Goal: Task Accomplishment & Management: Use online tool/utility

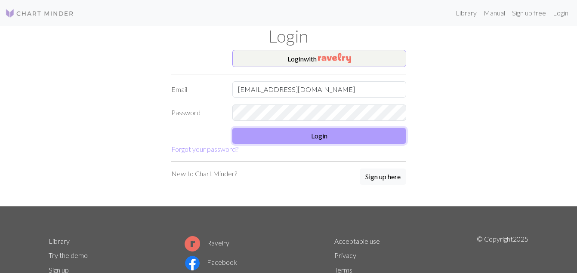
click at [270, 141] on button "Login" at bounding box center [320, 136] width 174 height 16
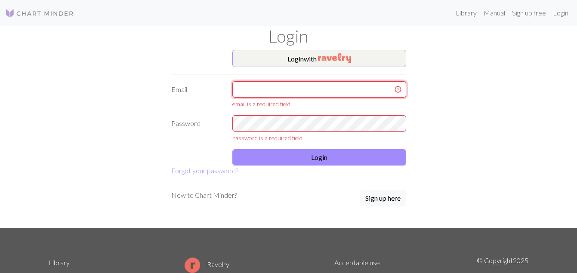
click at [285, 89] on input "text" at bounding box center [320, 89] width 174 height 16
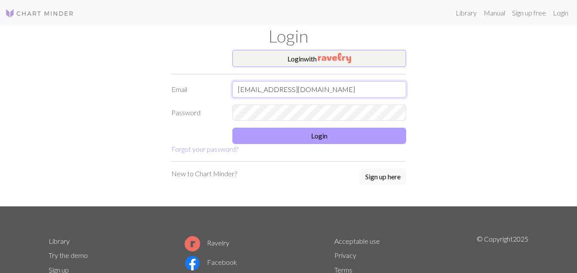
type input "squawkies@hotmail.com"
click at [285, 138] on button "Login" at bounding box center [320, 136] width 174 height 16
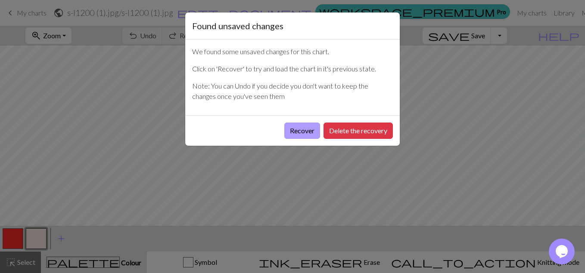
click at [304, 134] on button "Recover" at bounding box center [302, 131] width 36 height 16
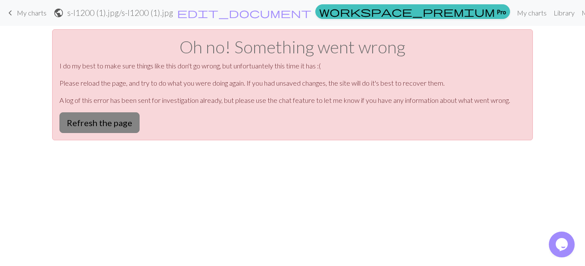
click at [118, 125] on button "Refresh the page" at bounding box center [99, 122] width 80 height 21
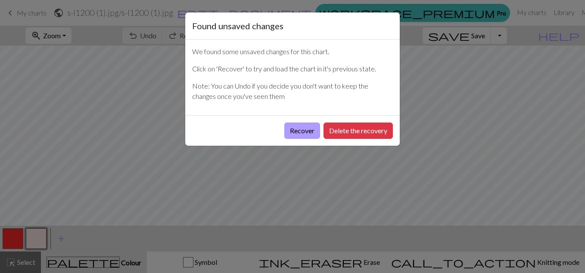
click at [297, 133] on button "Recover" at bounding box center [302, 131] width 36 height 16
click at [304, 132] on button "Recover" at bounding box center [302, 131] width 36 height 16
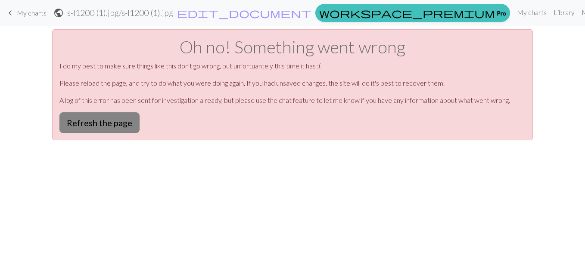
click at [96, 120] on button "Refresh the page" at bounding box center [99, 122] width 80 height 21
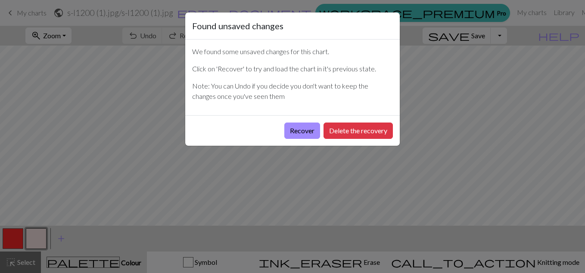
click at [352, 139] on div "Recover Delete the recovery" at bounding box center [292, 130] width 214 height 31
click at [342, 133] on button "Delete the recovery" at bounding box center [357, 131] width 69 height 16
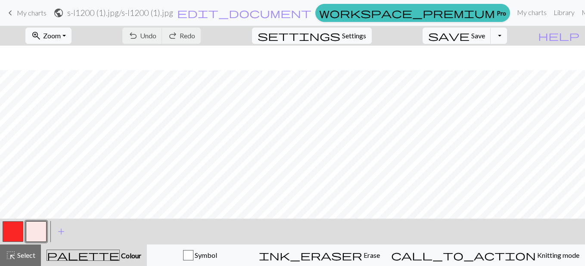
scroll to position [74, 0]
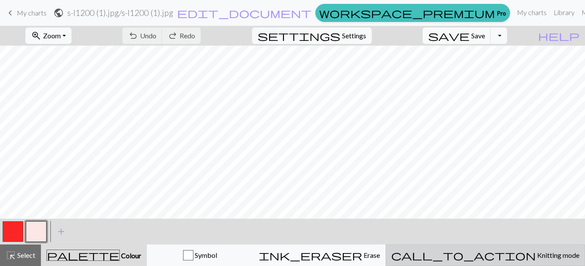
click at [555, 256] on span "Knitting mode" at bounding box center [557, 255] width 43 height 8
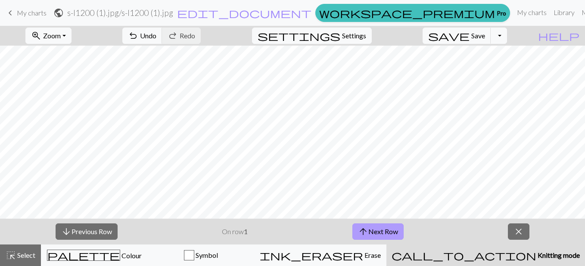
click at [366, 235] on span "arrow_upward" at bounding box center [363, 232] width 10 height 12
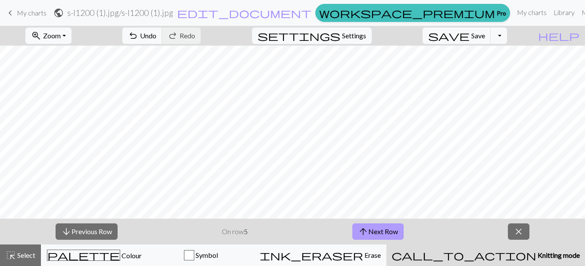
click at [366, 235] on span "arrow_upward" at bounding box center [363, 232] width 10 height 12
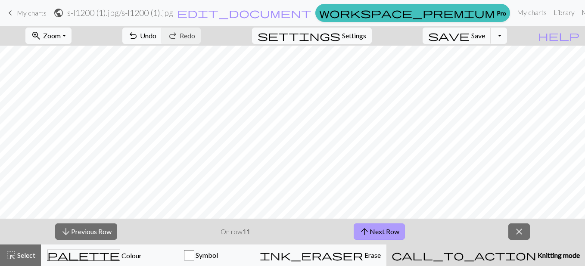
click at [366, 235] on span "arrow_upward" at bounding box center [364, 232] width 10 height 12
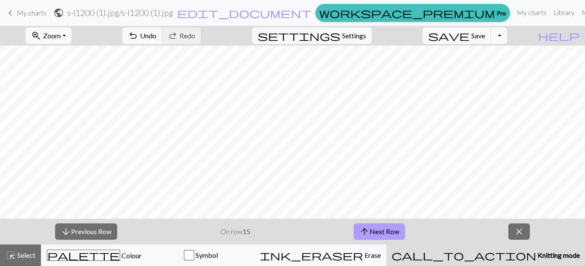
click at [366, 235] on span "arrow_upward" at bounding box center [364, 232] width 10 height 12
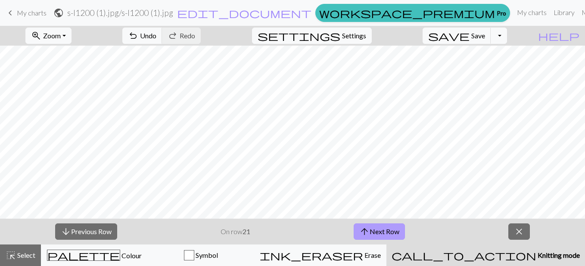
click at [366, 235] on span "arrow_upward" at bounding box center [364, 232] width 10 height 12
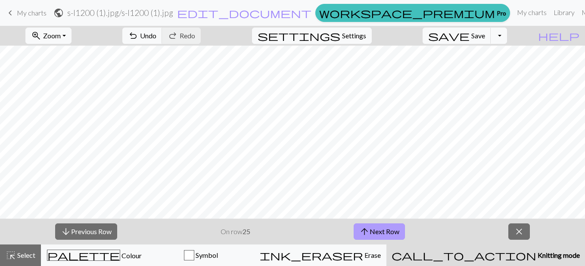
click at [366, 235] on span "arrow_upward" at bounding box center [364, 232] width 10 height 12
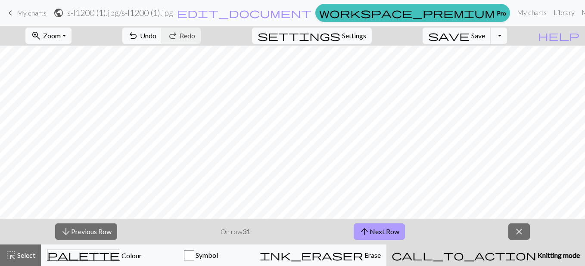
click at [366, 235] on span "arrow_upward" at bounding box center [364, 232] width 10 height 12
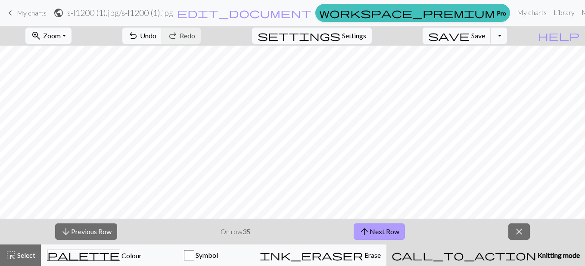
click at [366, 235] on span "arrow_upward" at bounding box center [364, 232] width 10 height 12
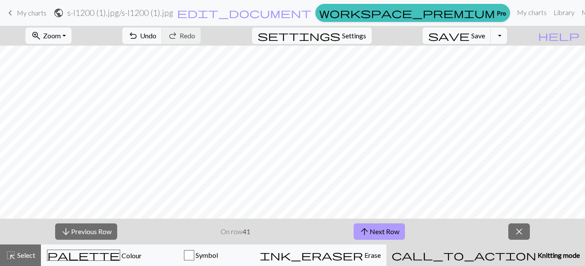
click at [366, 235] on span "arrow_upward" at bounding box center [364, 232] width 10 height 12
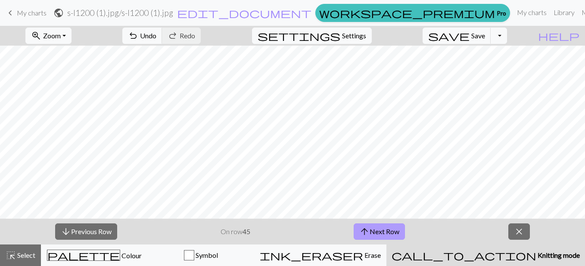
click at [366, 235] on span "arrow_upward" at bounding box center [364, 232] width 10 height 12
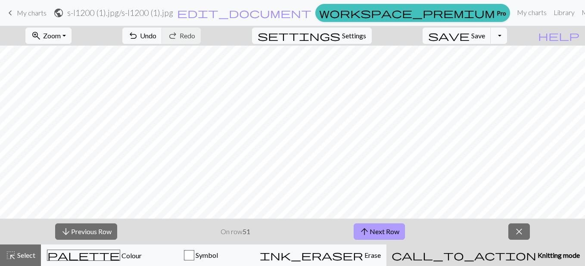
click at [366, 235] on span "arrow_upward" at bounding box center [364, 232] width 10 height 12
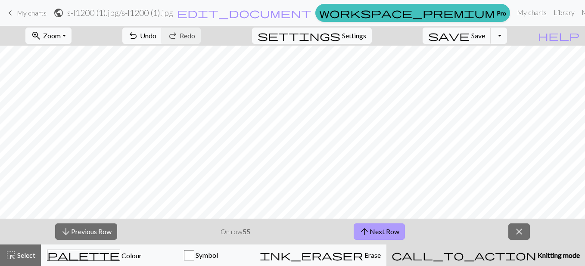
click at [366, 235] on span "arrow_upward" at bounding box center [364, 232] width 10 height 12
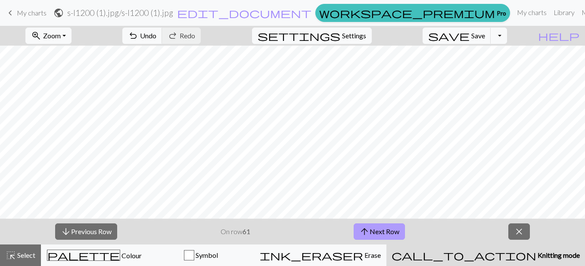
click at [366, 235] on span "arrow_upward" at bounding box center [364, 232] width 10 height 12
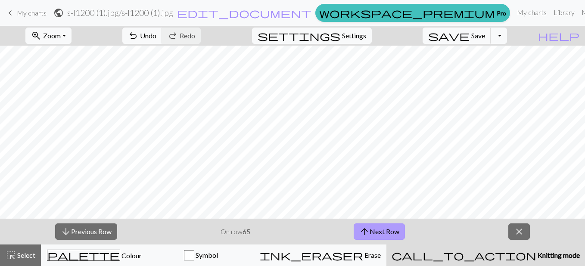
click at [366, 235] on span "arrow_upward" at bounding box center [364, 232] width 10 height 12
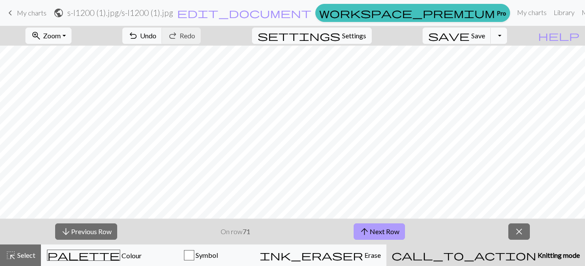
click at [366, 235] on span "arrow_upward" at bounding box center [364, 232] width 10 height 12
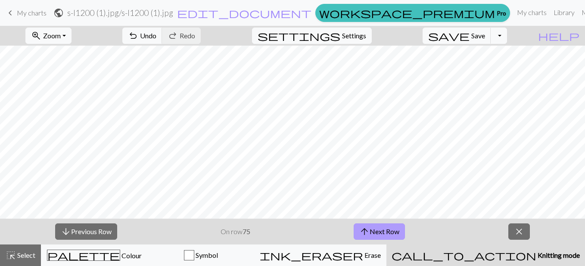
click at [366, 235] on span "arrow_upward" at bounding box center [364, 232] width 10 height 12
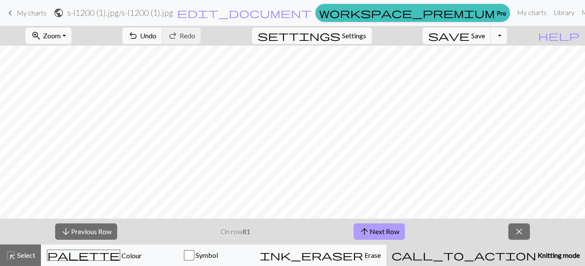
click at [366, 235] on span "arrow_upward" at bounding box center [364, 232] width 10 height 12
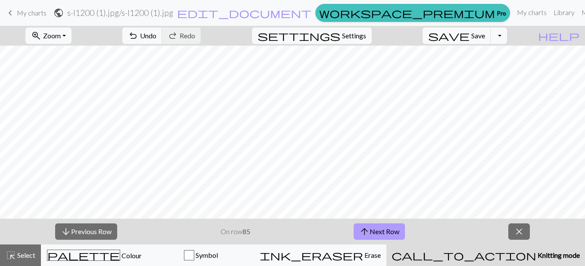
click at [366, 235] on span "arrow_upward" at bounding box center [364, 232] width 10 height 12
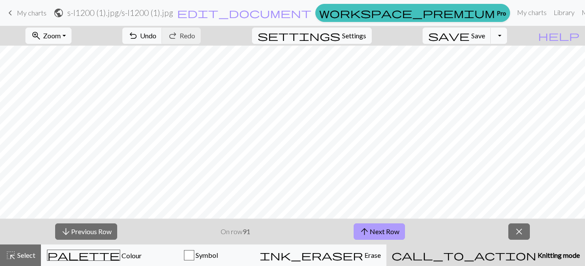
click at [366, 235] on span "arrow_upward" at bounding box center [364, 232] width 10 height 12
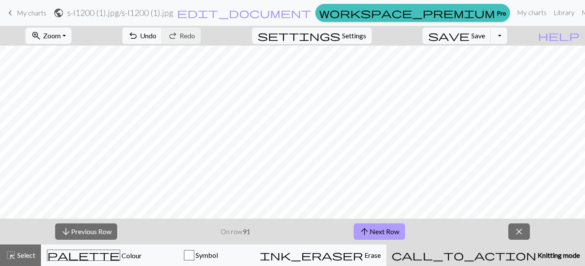
click at [366, 235] on span "arrow_upward" at bounding box center [364, 232] width 10 height 12
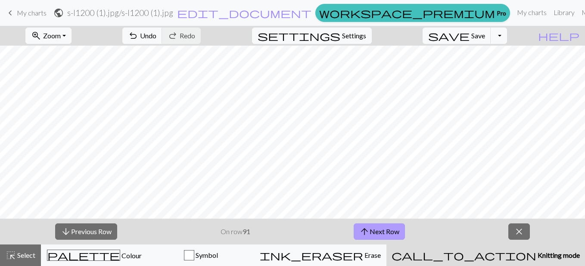
click at [366, 235] on span "arrow_upward" at bounding box center [364, 232] width 10 height 12
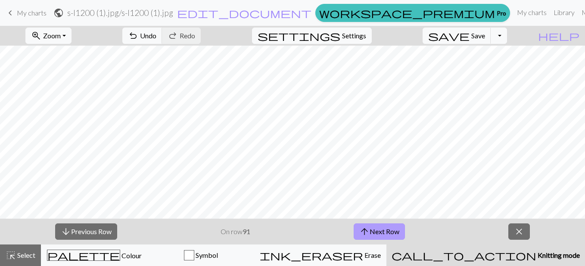
click at [366, 235] on span "arrow_upward" at bounding box center [364, 232] width 10 height 12
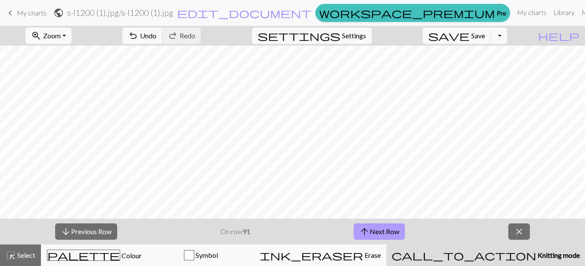
click at [366, 235] on span "arrow_upward" at bounding box center [364, 232] width 10 height 12
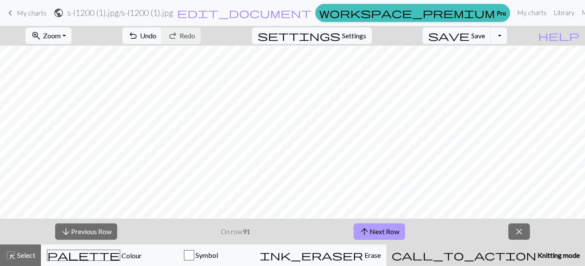
click at [366, 235] on span "arrow_upward" at bounding box center [364, 232] width 10 height 12
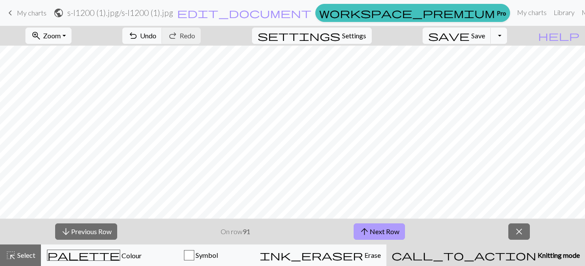
click at [366, 235] on span "arrow_upward" at bounding box center [364, 232] width 10 height 12
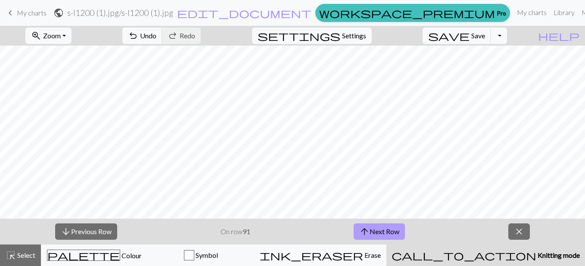
click at [366, 235] on span "arrow_upward" at bounding box center [364, 232] width 10 height 12
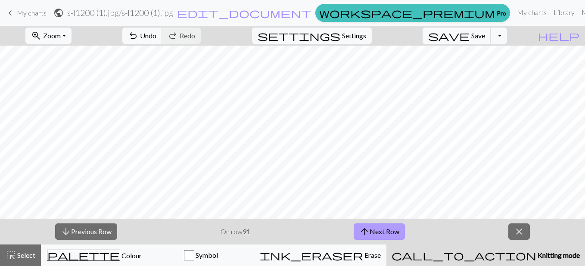
click at [366, 235] on span "arrow_upward" at bounding box center [364, 232] width 10 height 12
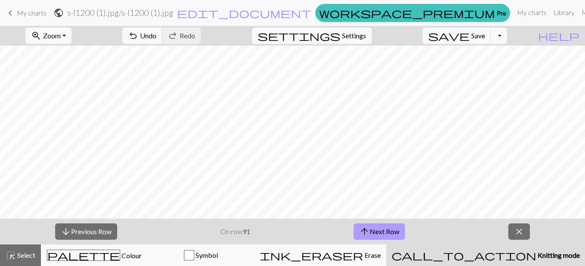
click at [366, 235] on span "arrow_upward" at bounding box center [364, 232] width 10 height 12
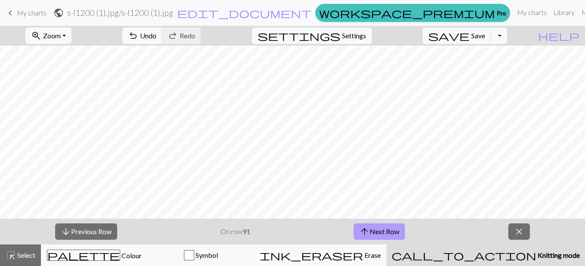
click at [366, 235] on span "arrow_upward" at bounding box center [364, 232] width 10 height 12
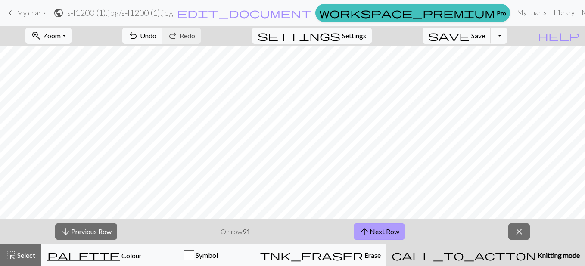
click at [366, 235] on span "arrow_upward" at bounding box center [364, 232] width 10 height 12
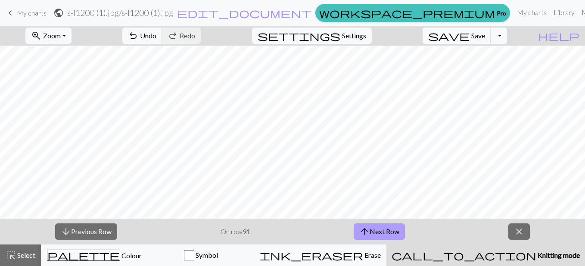
click at [366, 235] on span "arrow_upward" at bounding box center [364, 232] width 10 height 12
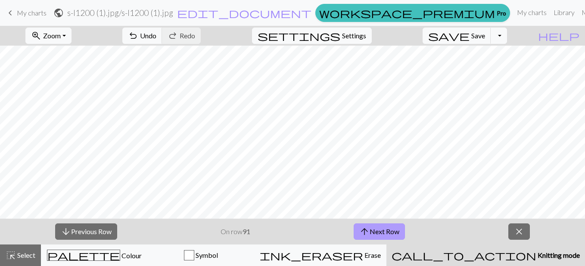
click at [366, 235] on span "arrow_upward" at bounding box center [364, 232] width 10 height 12
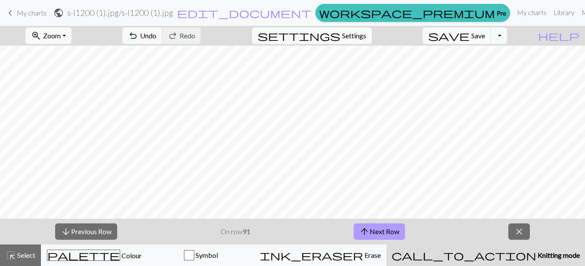
click at [366, 235] on span "arrow_upward" at bounding box center [364, 232] width 10 height 12
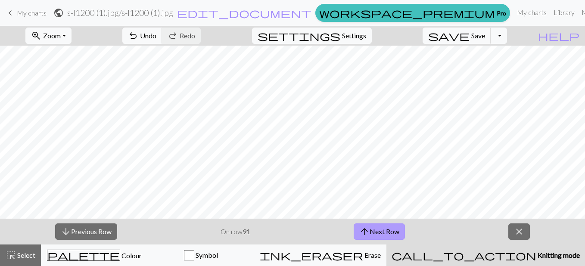
click at [366, 235] on span "arrow_upward" at bounding box center [364, 232] width 10 height 12
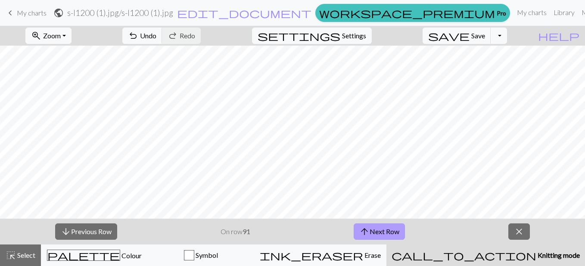
click at [366, 235] on span "arrow_upward" at bounding box center [364, 232] width 10 height 12
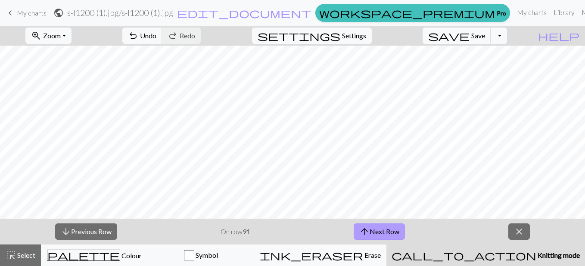
click at [366, 235] on span "arrow_upward" at bounding box center [364, 232] width 10 height 12
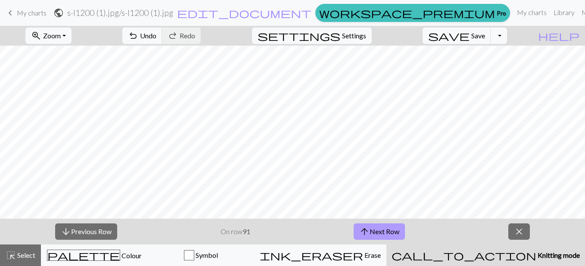
click at [366, 235] on span "arrow_upward" at bounding box center [364, 232] width 10 height 12
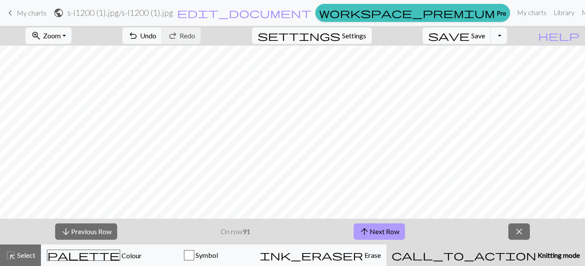
click at [366, 235] on span "arrow_upward" at bounding box center [364, 232] width 10 height 12
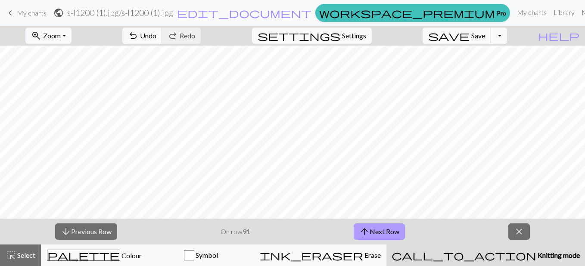
click at [366, 235] on span "arrow_upward" at bounding box center [364, 232] width 10 height 12
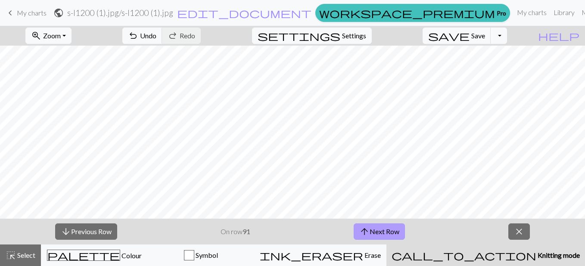
click at [366, 235] on span "arrow_upward" at bounding box center [364, 232] width 10 height 12
click at [86, 234] on button "arrow_downward Previous Row" at bounding box center [86, 231] width 62 height 16
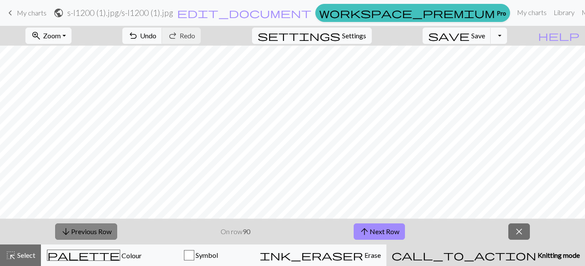
click at [86, 234] on button "arrow_downward Previous Row" at bounding box center [86, 231] width 62 height 16
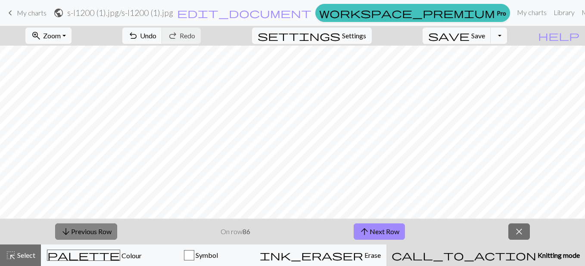
click at [86, 234] on button "arrow_downward Previous Row" at bounding box center [86, 231] width 62 height 16
click at [90, 230] on button "arrow_downward Previous Row" at bounding box center [86, 231] width 62 height 16
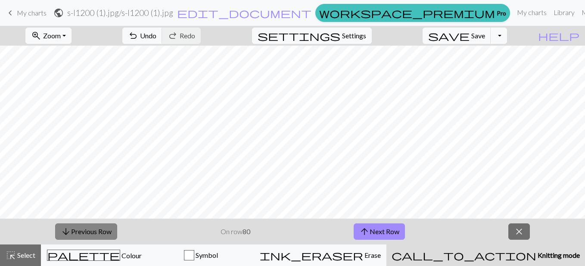
click at [90, 230] on button "arrow_downward Previous Row" at bounding box center [86, 231] width 62 height 16
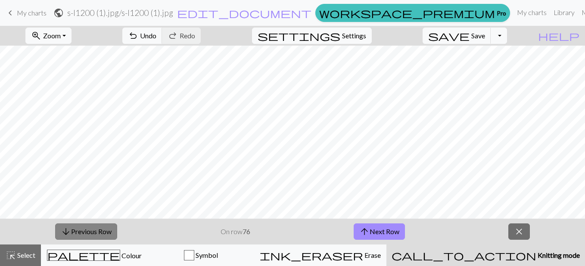
click at [90, 230] on button "arrow_downward Previous Row" at bounding box center [86, 231] width 62 height 16
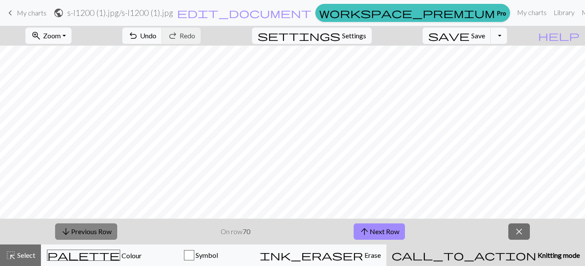
click at [90, 230] on button "arrow_downward Previous Row" at bounding box center [86, 231] width 62 height 16
click at [361, 233] on span "arrow_upward" at bounding box center [364, 232] width 10 height 12
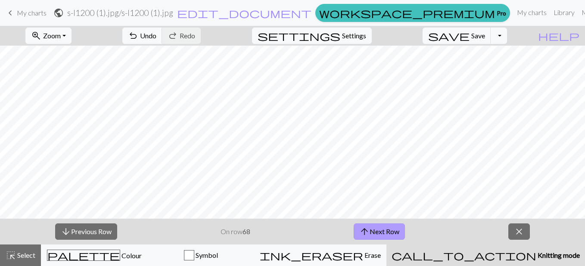
click at [361, 233] on span "arrow_upward" at bounding box center [364, 232] width 10 height 12
click at [389, 236] on button "arrow_upward Next Row" at bounding box center [379, 231] width 51 height 16
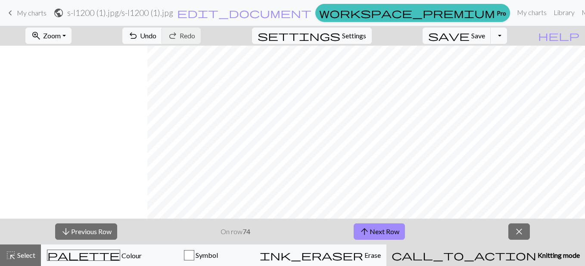
scroll to position [74, 147]
click at [398, 232] on button "arrow_upward Next Row" at bounding box center [379, 231] width 51 height 16
